Goal: Navigation & Orientation: Find specific page/section

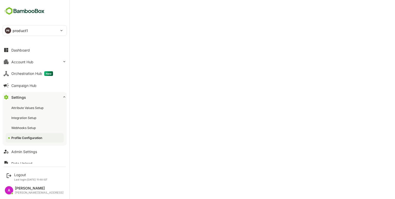
click at [28, 58] on button "Account Hub" at bounding box center [35, 62] width 64 height 10
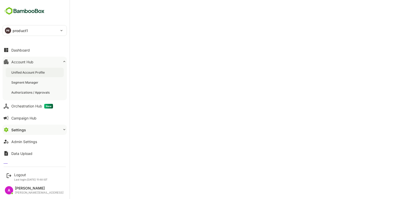
click at [32, 73] on div "Unified Account Profile" at bounding box center [28, 72] width 34 height 4
click at [9, 53] on button "Dashboard" at bounding box center [35, 50] width 64 height 10
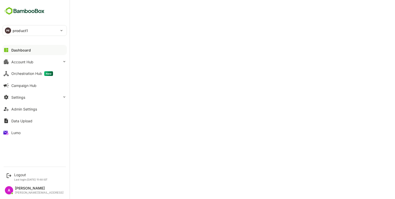
click at [30, 51] on div "Dashboard" at bounding box center [21, 50] width 20 height 4
click at [36, 63] on button "Account Hub" at bounding box center [35, 62] width 64 height 10
click at [31, 106] on button "Admin Settings" at bounding box center [35, 109] width 64 height 10
click at [26, 101] on button "Settings" at bounding box center [35, 97] width 64 height 10
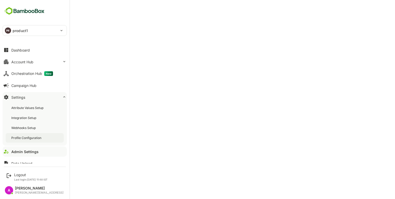
click at [37, 140] on div "Profile Configuration" at bounding box center [26, 138] width 31 height 4
click at [15, 50] on div "Dashboard" at bounding box center [20, 50] width 18 height 4
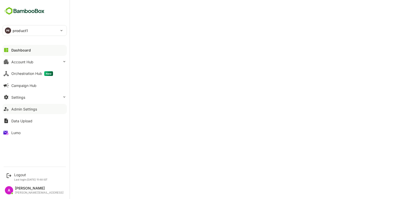
click at [28, 108] on div "Admin Settings" at bounding box center [24, 109] width 26 height 4
click at [38, 97] on button "Settings" at bounding box center [35, 97] width 64 height 10
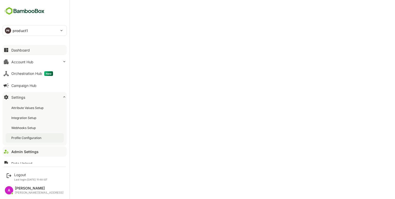
click at [27, 137] on div "Profile Configuration" at bounding box center [26, 138] width 31 height 4
click at [15, 50] on div "Dashboard" at bounding box center [20, 50] width 18 height 4
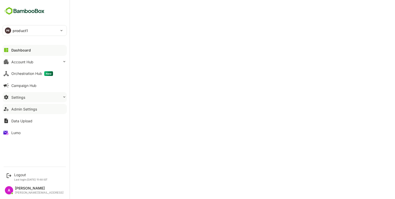
click at [30, 95] on button "Settings" at bounding box center [35, 97] width 64 height 10
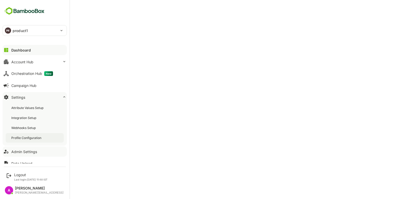
click at [27, 140] on div "Profile Configuration" at bounding box center [35, 138] width 58 height 10
click at [12, 51] on div "Dashboard" at bounding box center [20, 50] width 18 height 4
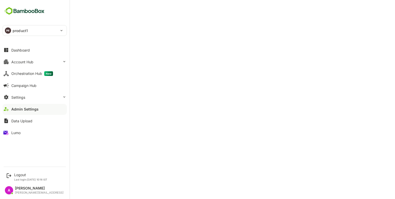
click at [30, 60] on div "Account Hub" at bounding box center [22, 62] width 22 height 4
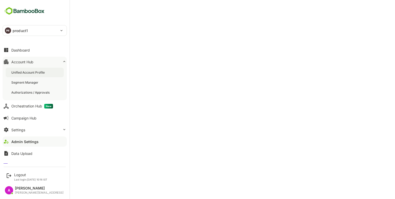
click at [36, 72] on div "Unified Account Profile" at bounding box center [28, 72] width 34 height 4
click at [31, 140] on div "Admin Settings" at bounding box center [24, 142] width 26 height 4
